Goal: Task Accomplishment & Management: Manage account settings

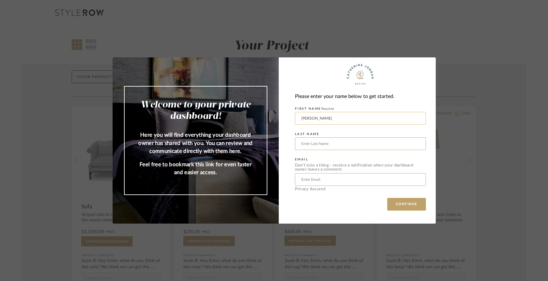
type input "[PERSON_NAME]"
type input "[EMAIL_ADDRESS][DOMAIN_NAME]"
click at [397, 203] on button "CONTINUE" at bounding box center [407, 204] width 39 height 13
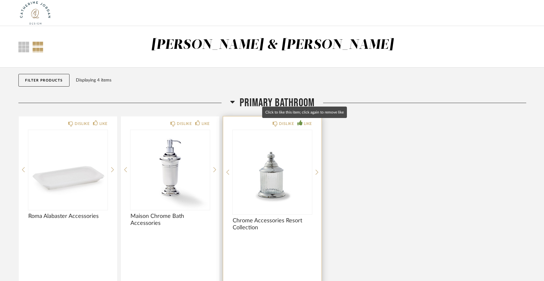
click at [303, 124] on div "LIKE" at bounding box center [304, 124] width 15 height 6
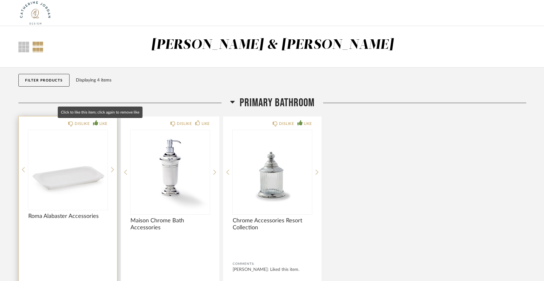
click at [102, 123] on div "LIKE" at bounding box center [103, 124] width 8 height 6
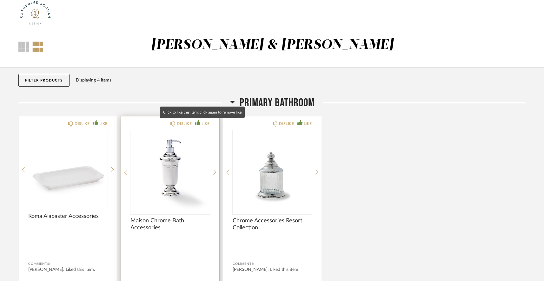
click at [204, 123] on div "LIKE" at bounding box center [206, 124] width 8 height 6
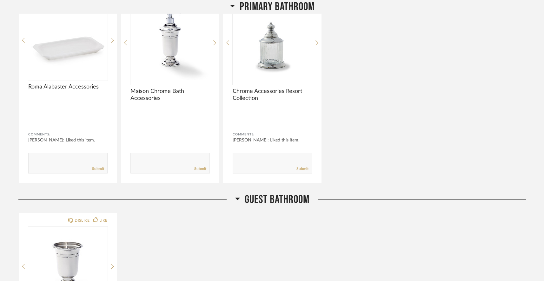
scroll to position [156, 0]
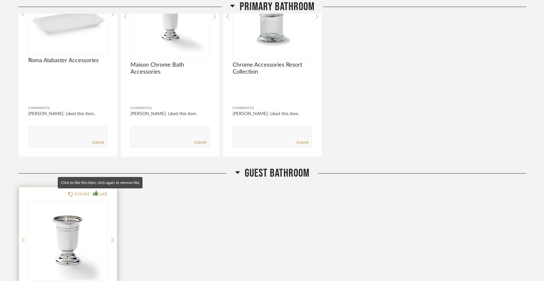
click at [100, 191] on div "LIKE" at bounding box center [103, 194] width 8 height 6
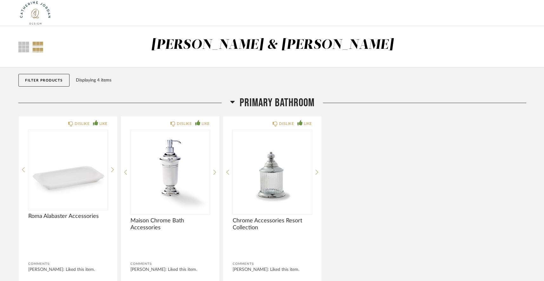
scroll to position [0, 0]
click at [35, 15] on img at bounding box center [35, 12] width 34 height 25
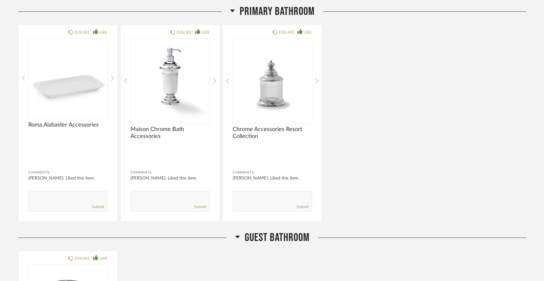
scroll to position [91, 0]
